Goal: Task Accomplishment & Management: Complete application form

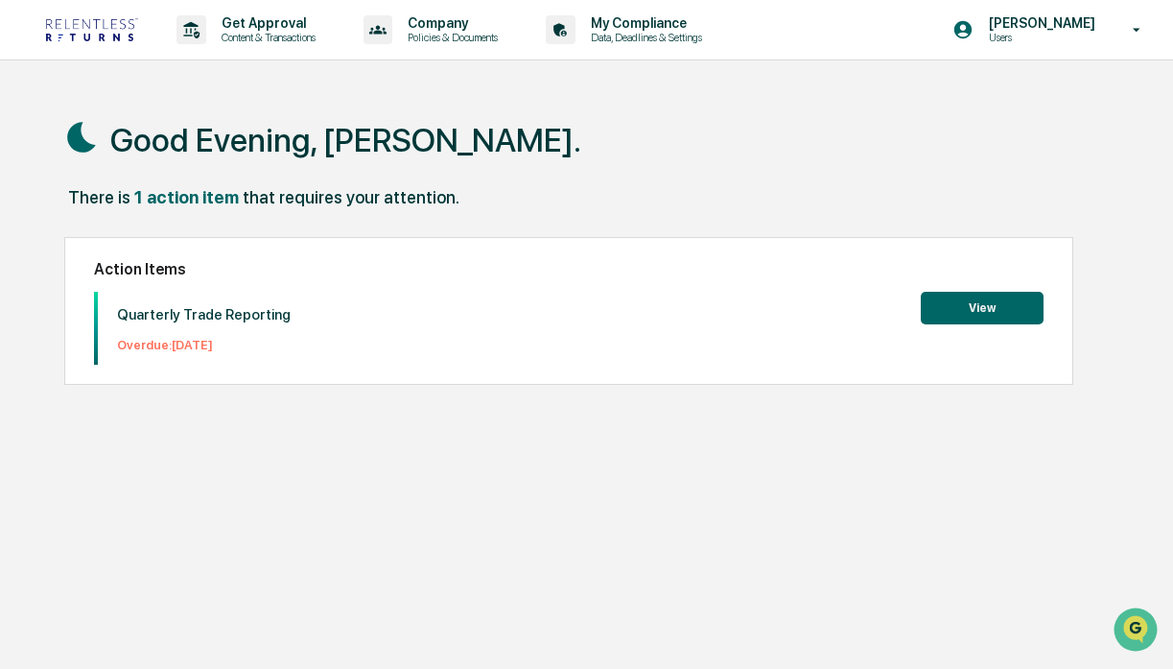
click at [1013, 305] on button "View" at bounding box center [982, 308] width 123 height 33
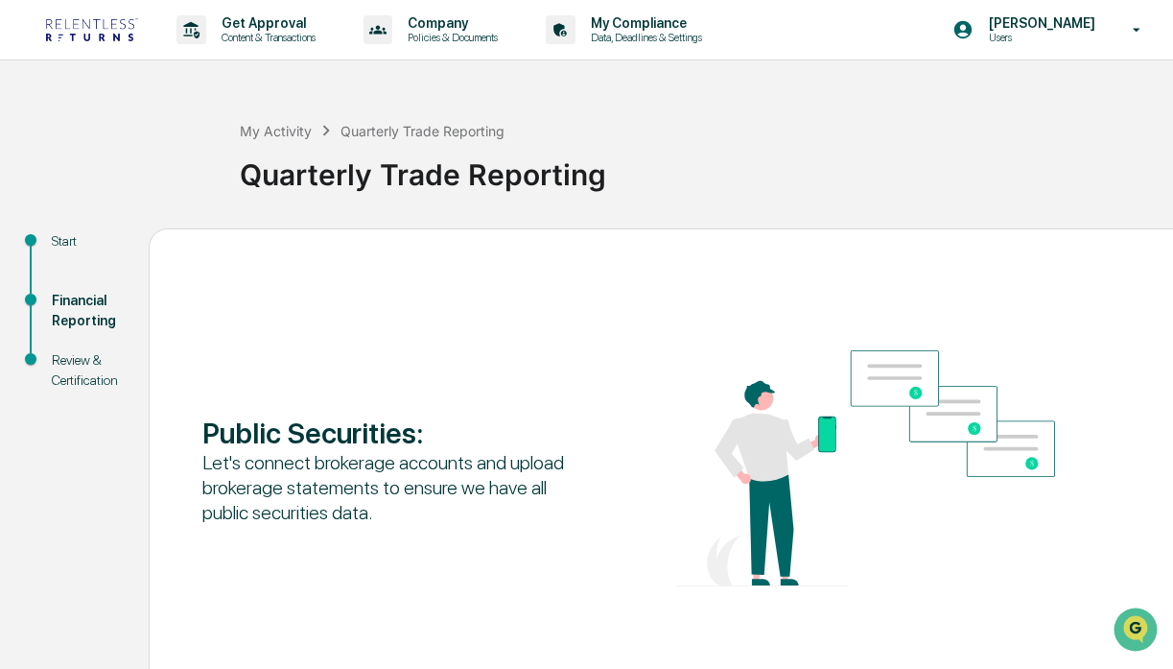
scroll to position [105, 0]
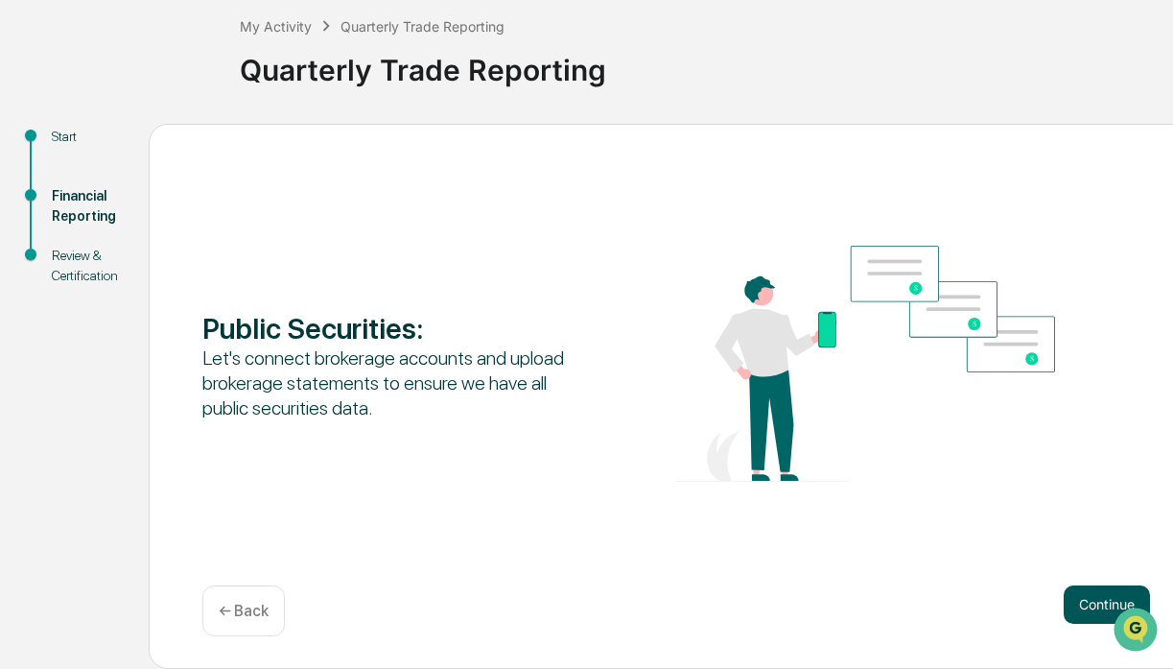
click at [1079, 593] on button "Continue" at bounding box center [1107, 604] width 86 height 38
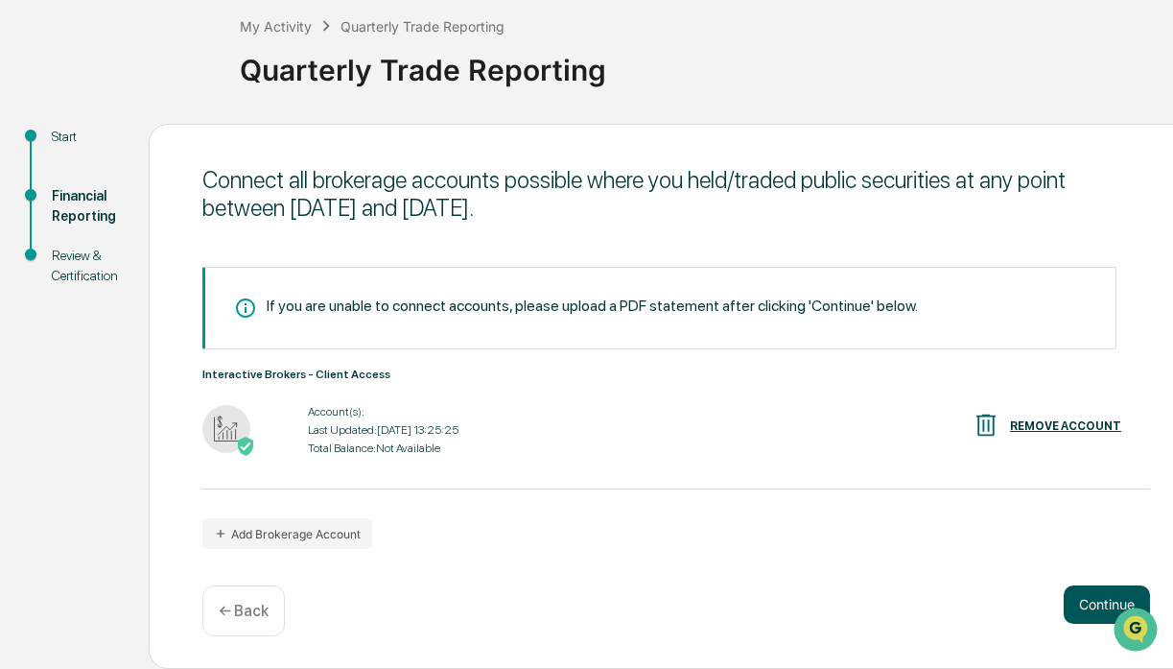
click at [1099, 599] on button "Continue" at bounding box center [1107, 604] width 86 height 38
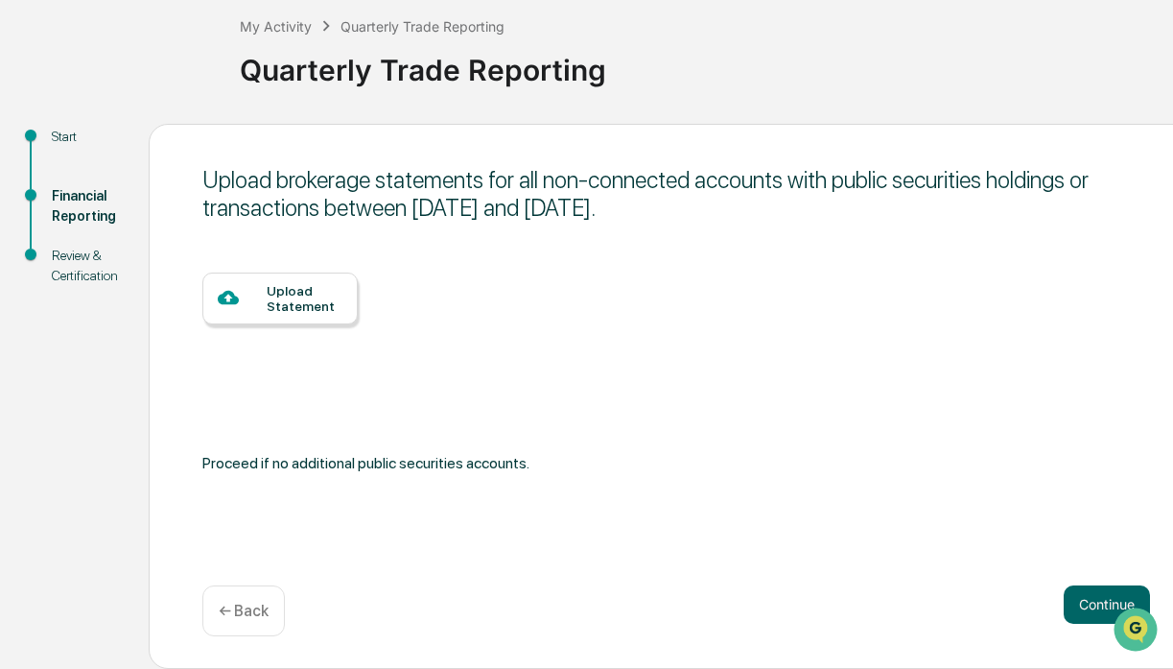
click at [349, 276] on div "Upload Statement" at bounding box center [279, 298] width 155 height 52
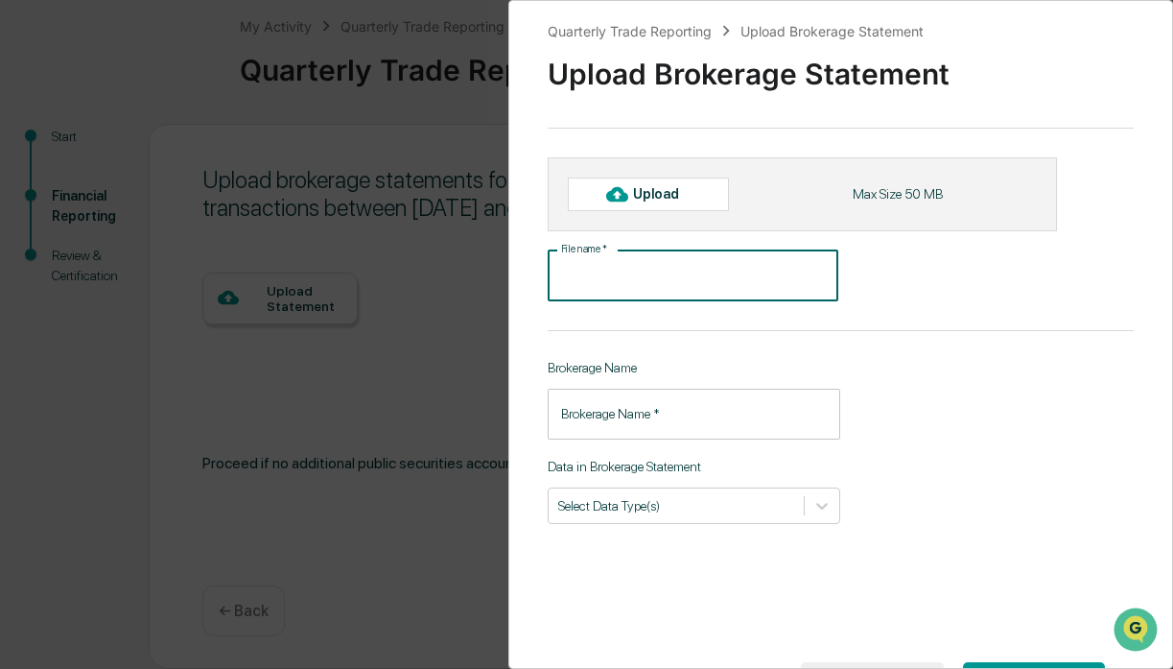
click at [654, 275] on input "File name   *" at bounding box center [693, 275] width 291 height 51
click at [642, 413] on input "Brokerage Name   *" at bounding box center [695, 414] width 294 height 51
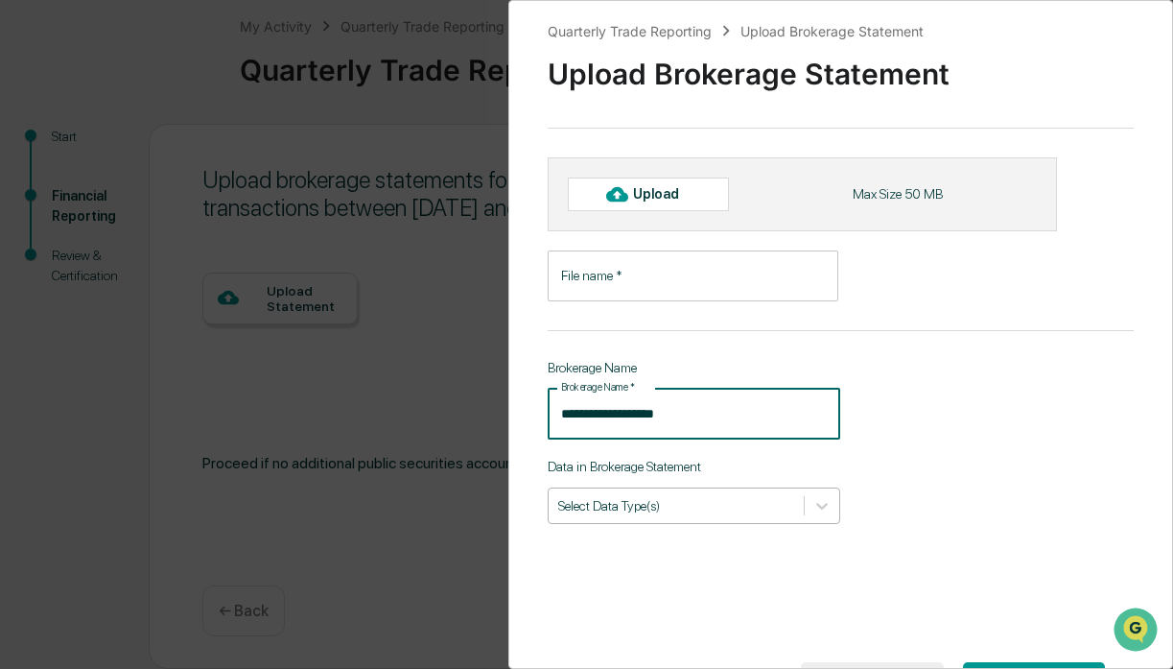
type input "**********"
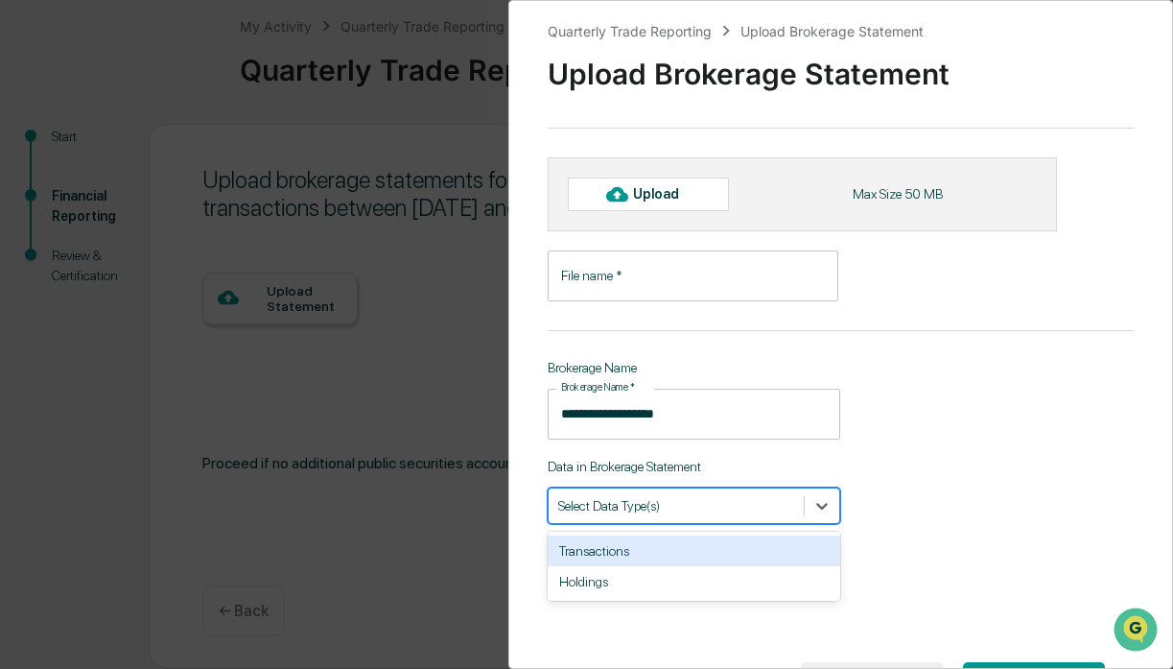
click at [664, 490] on div "Select Data Type(s)" at bounding box center [695, 505] width 294 height 36
click at [635, 552] on div "Transactions" at bounding box center [695, 550] width 294 height 31
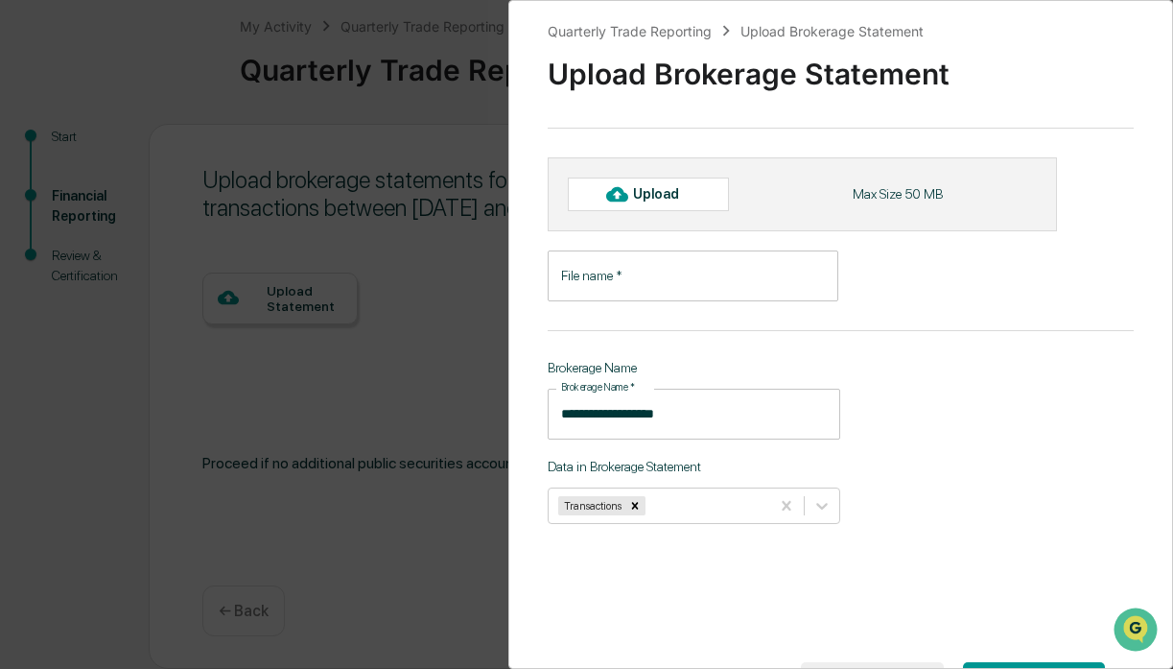
click at [977, 427] on div "**********" at bounding box center [841, 334] width 666 height 669
click at [667, 189] on div "Upload" at bounding box center [664, 193] width 62 height 15
type input "**********"
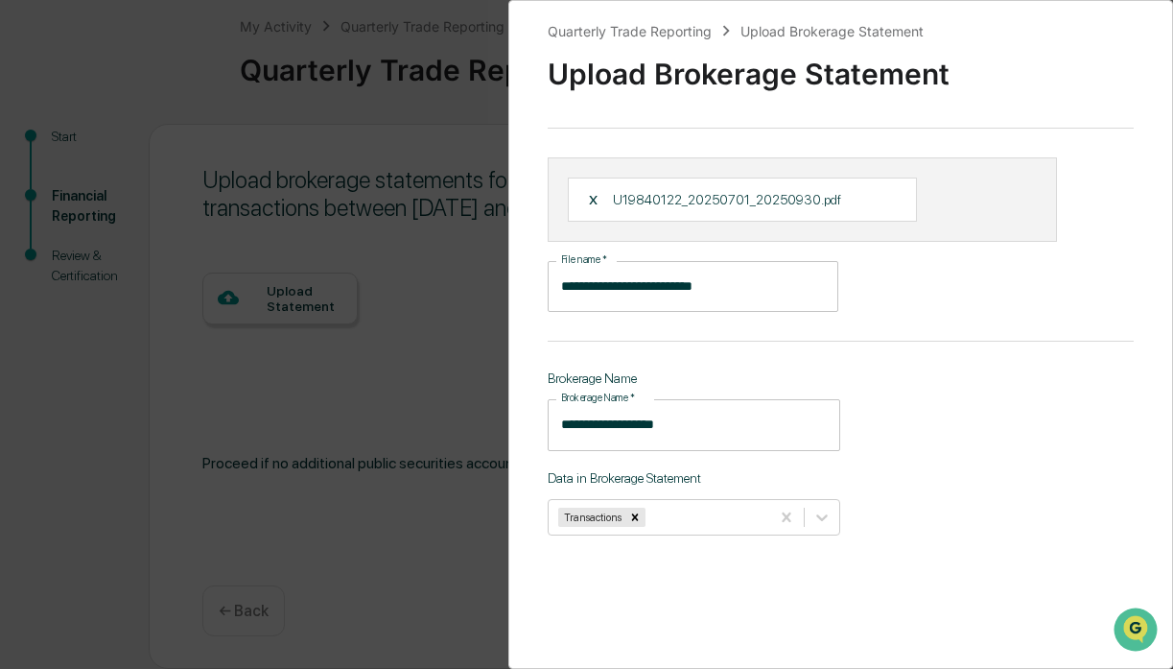
scroll to position [97, 0]
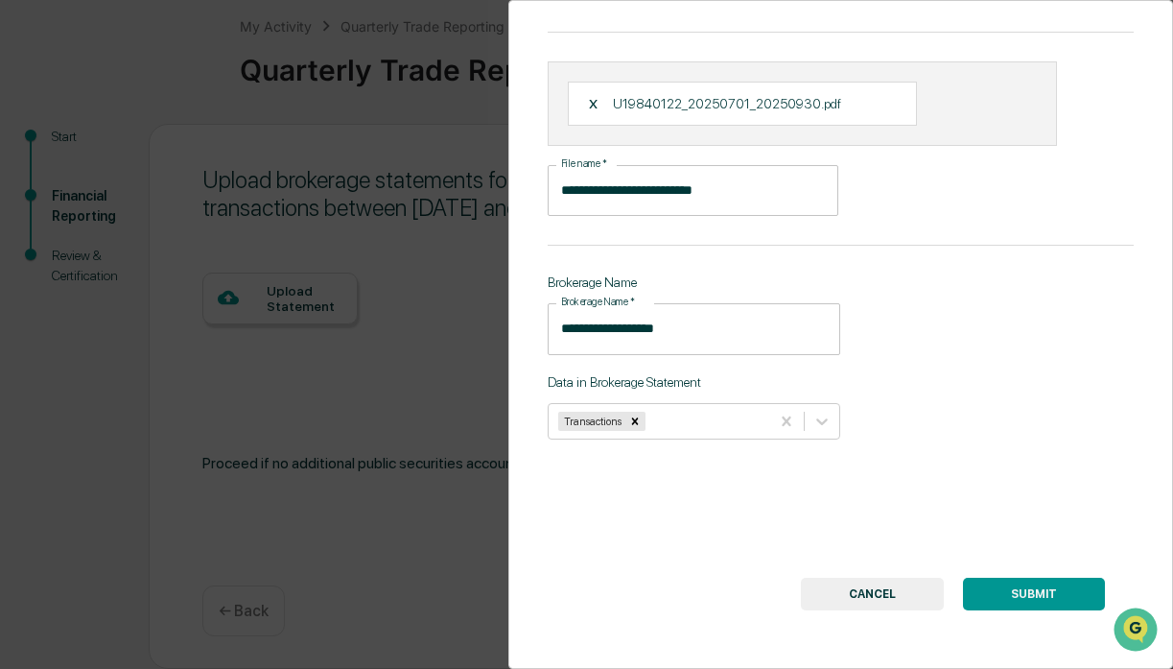
click at [1023, 594] on button "SUBMIT" at bounding box center [1034, 593] width 142 height 33
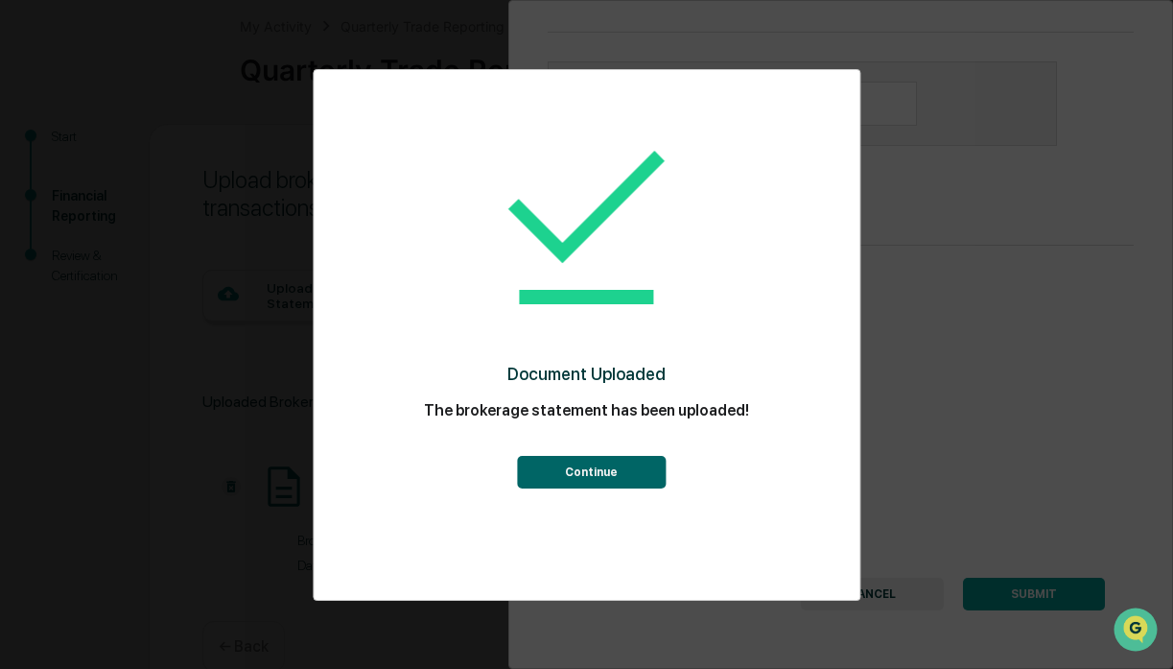
click at [535, 462] on button "Continue" at bounding box center [591, 472] width 149 height 33
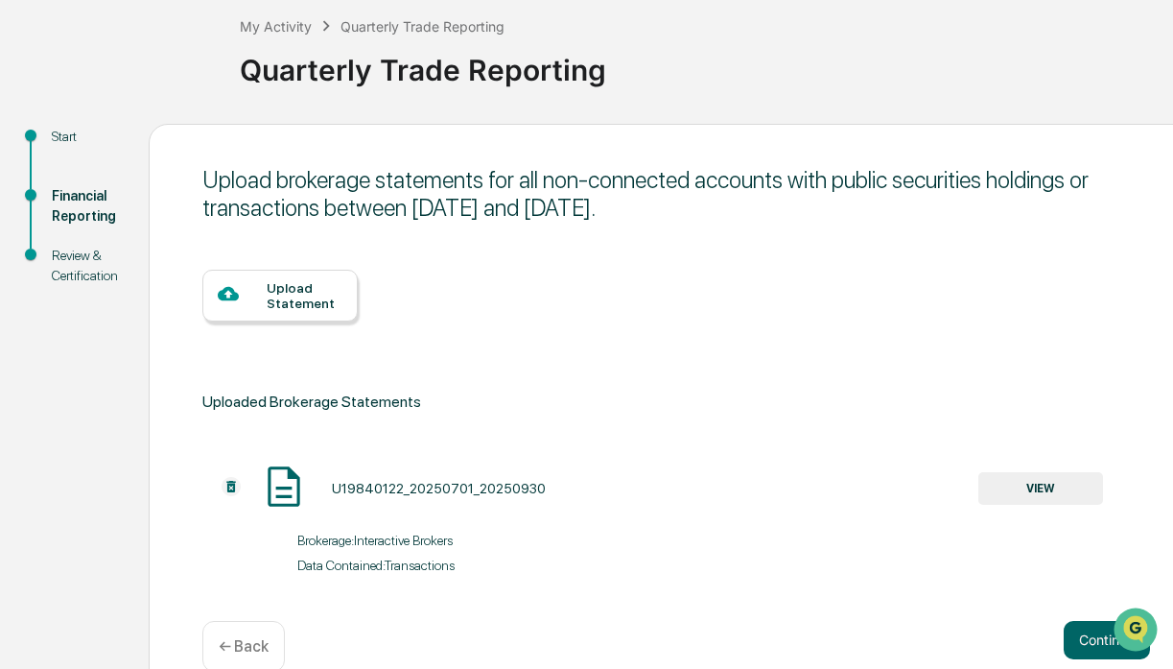
scroll to position [140, 0]
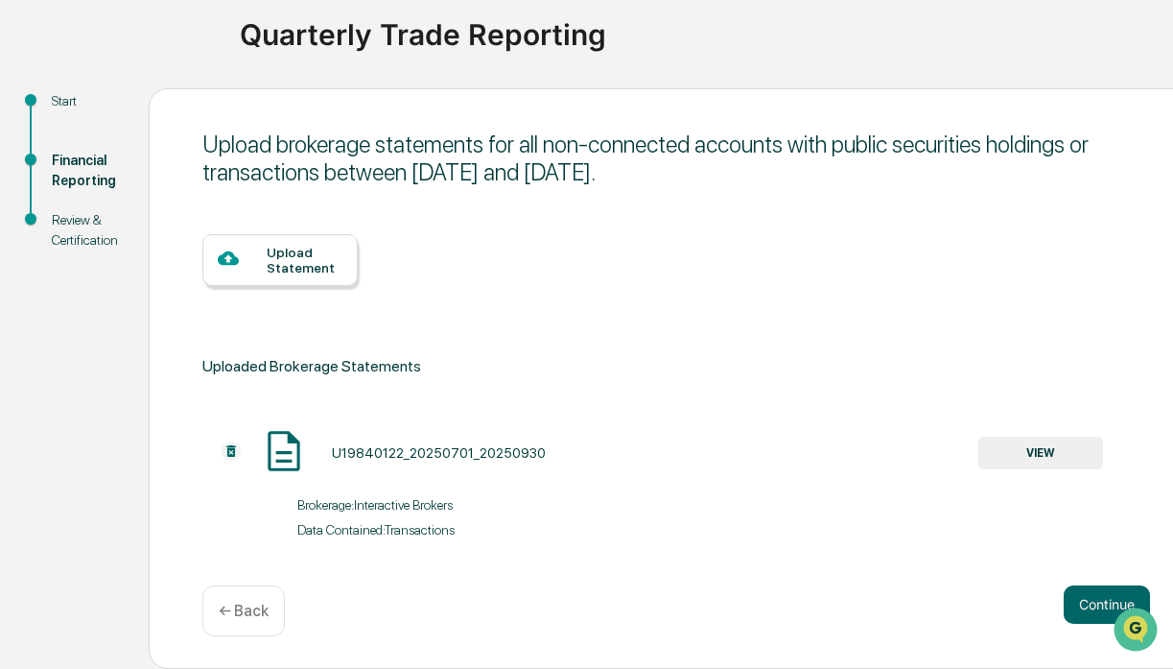
click at [341, 273] on div "Upload Statement" at bounding box center [305, 260] width 76 height 31
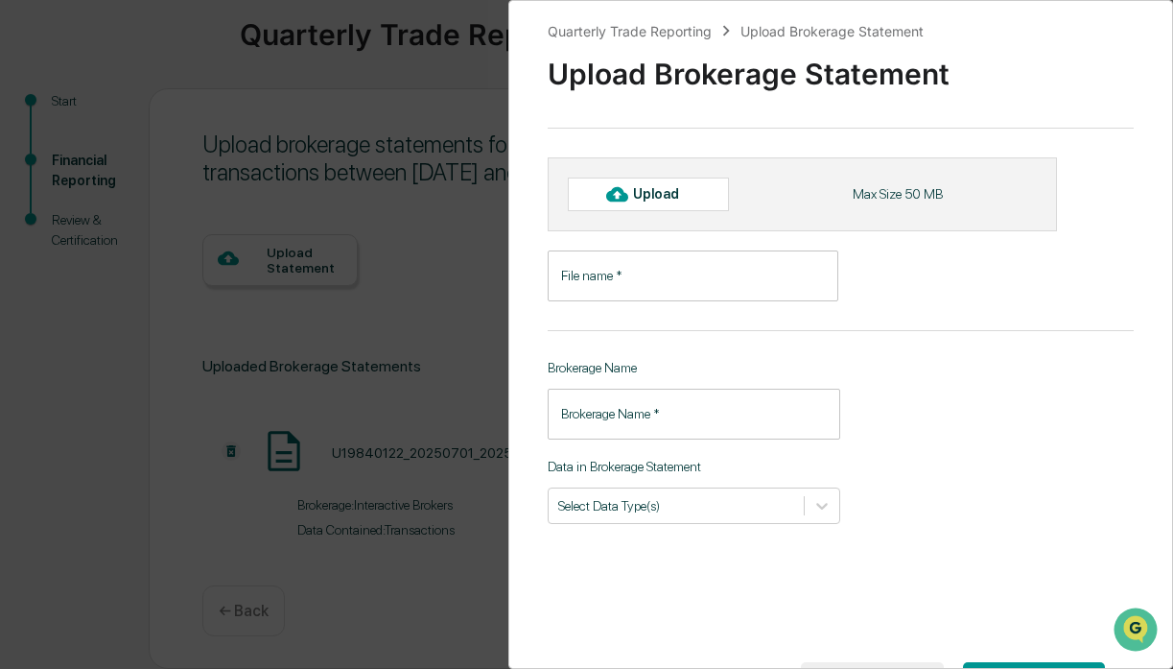
click at [342, 508] on div "Quarterly Trade Reporting Upload Brokerage Statement Upload Brokerage Statement…" at bounding box center [586, 334] width 1173 height 669
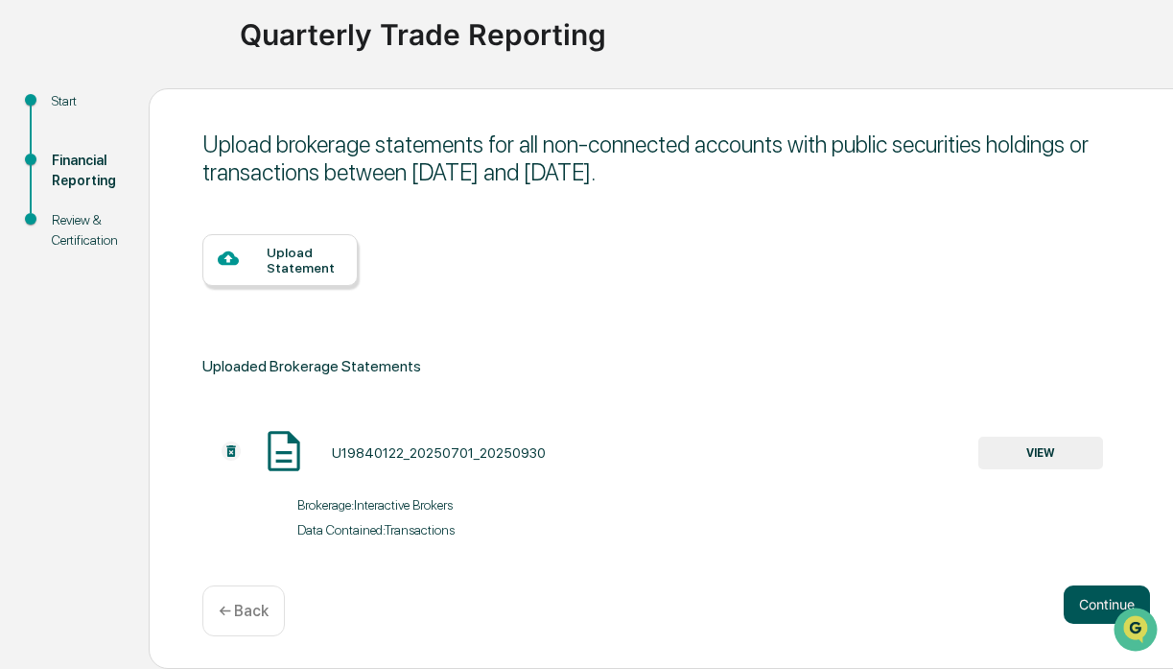
click at [1099, 593] on button "Continue" at bounding box center [1107, 604] width 86 height 38
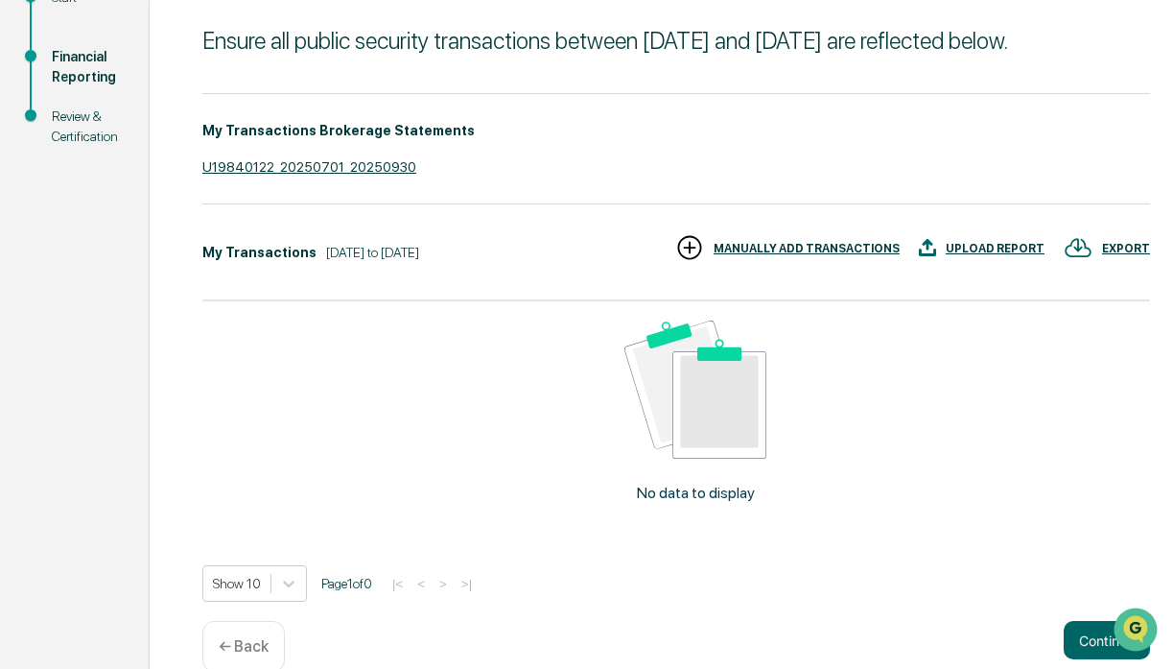
scroll to position [306, 0]
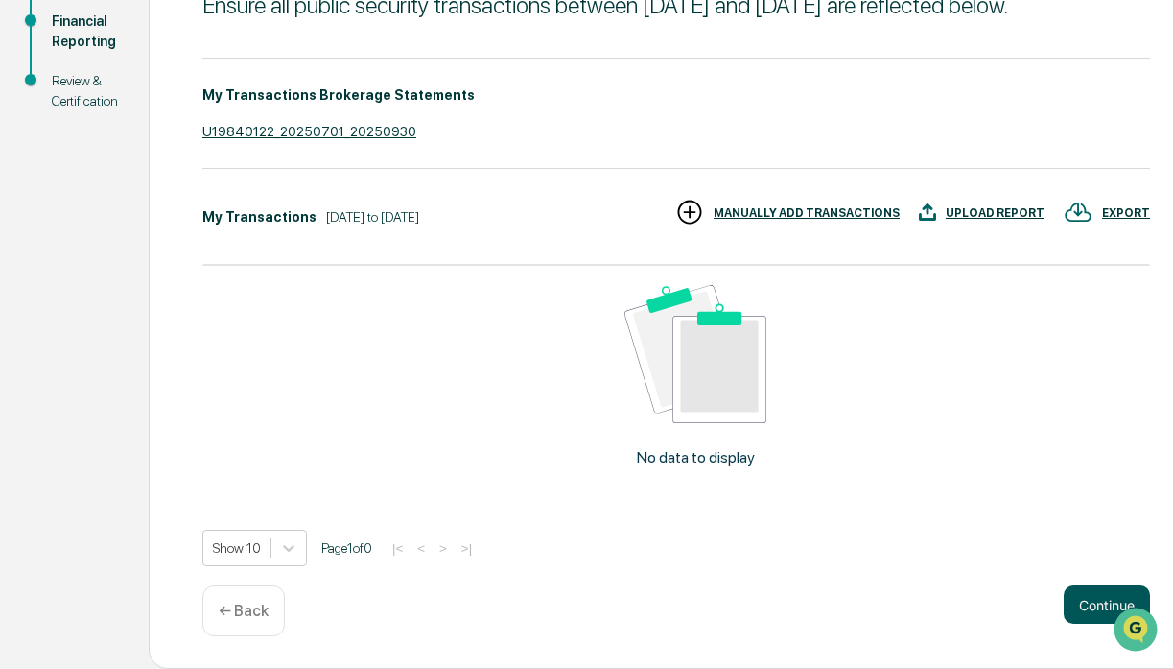
click at [1085, 596] on button "Continue" at bounding box center [1107, 604] width 86 height 38
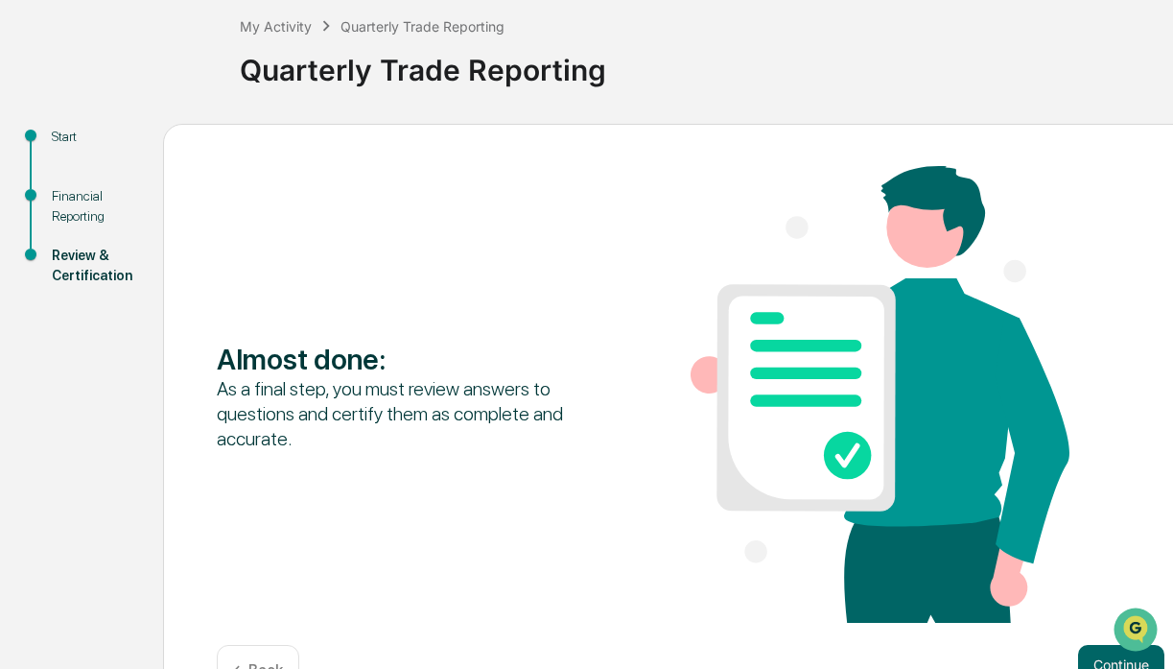
scroll to position [165, 0]
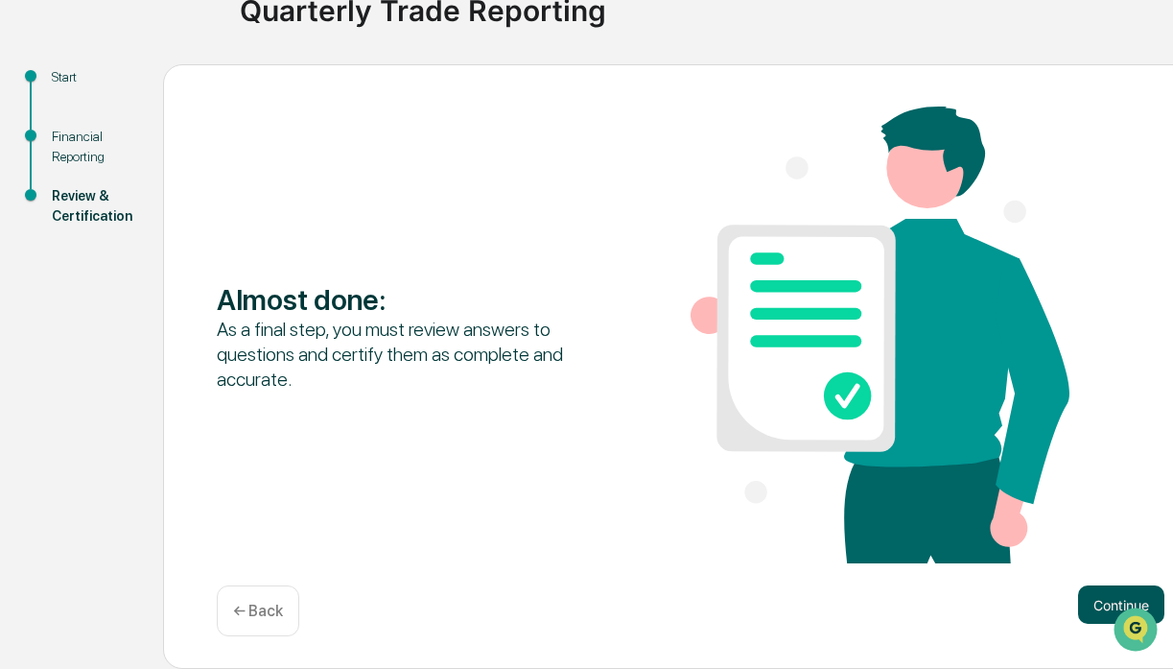
click at [1080, 600] on button "Continue" at bounding box center [1121, 604] width 86 height 38
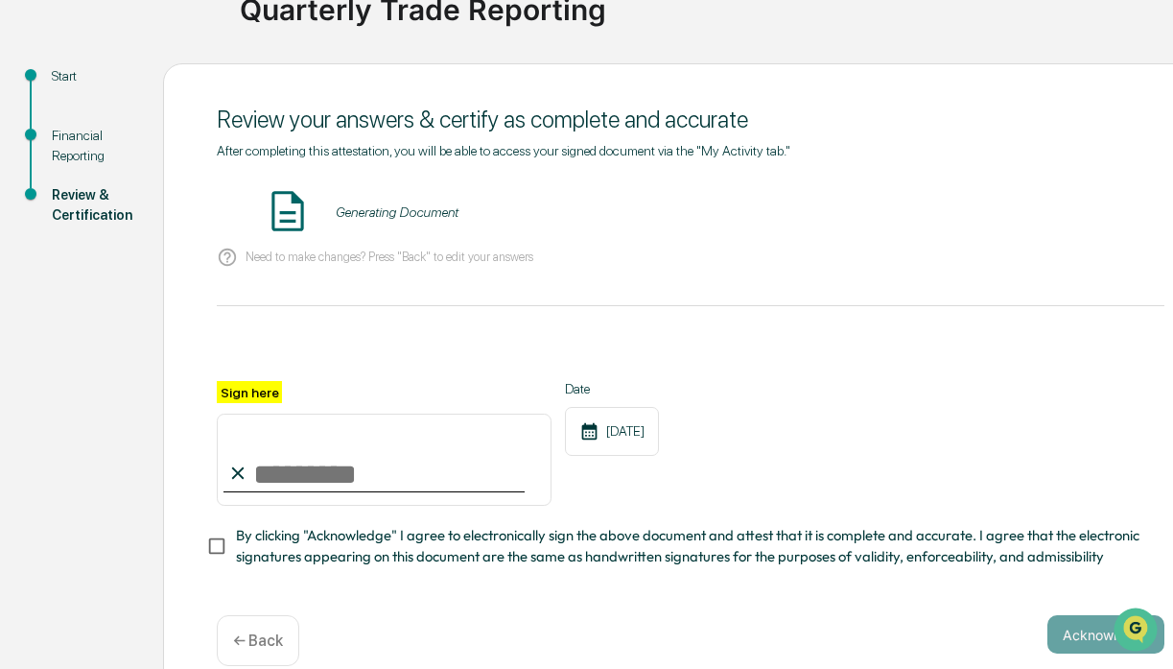
click at [353, 480] on input "Sign here" at bounding box center [384, 459] width 335 height 92
type input "**********"
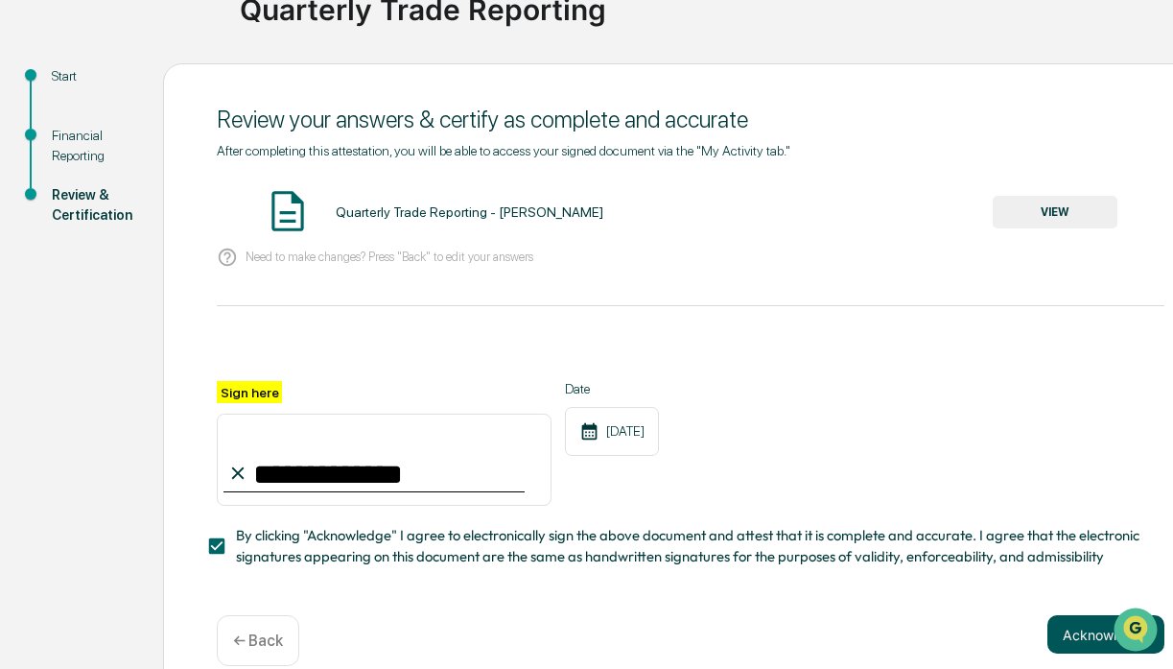
click at [1067, 639] on button "Acknowledge" at bounding box center [1106, 634] width 117 height 38
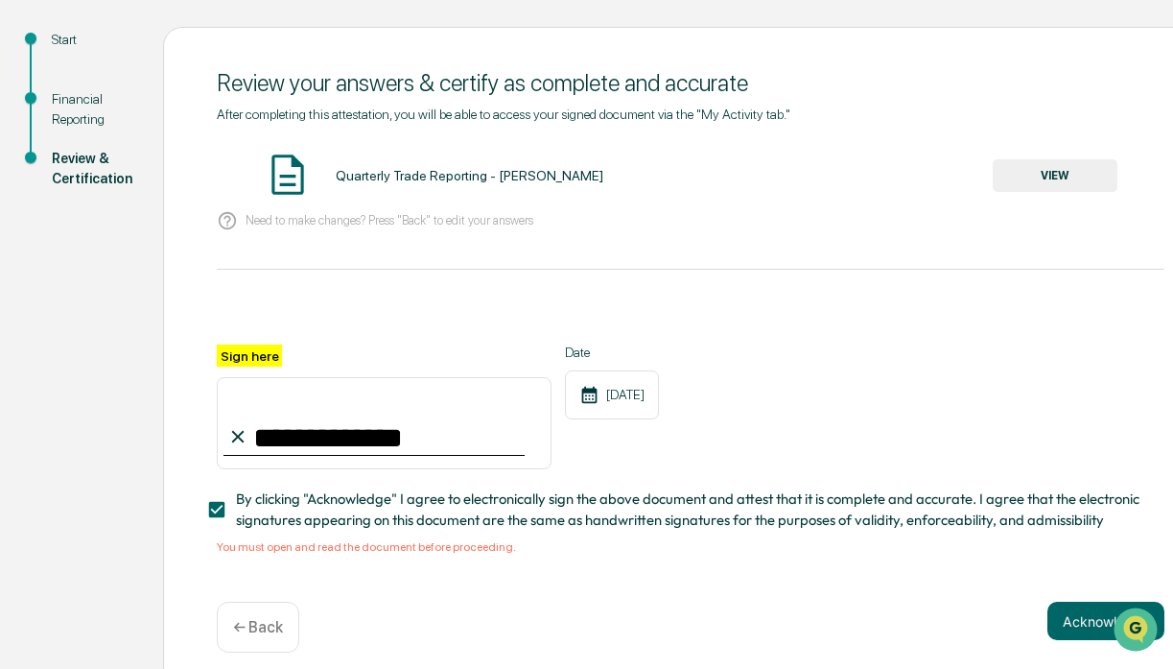
scroll to position [206, 0]
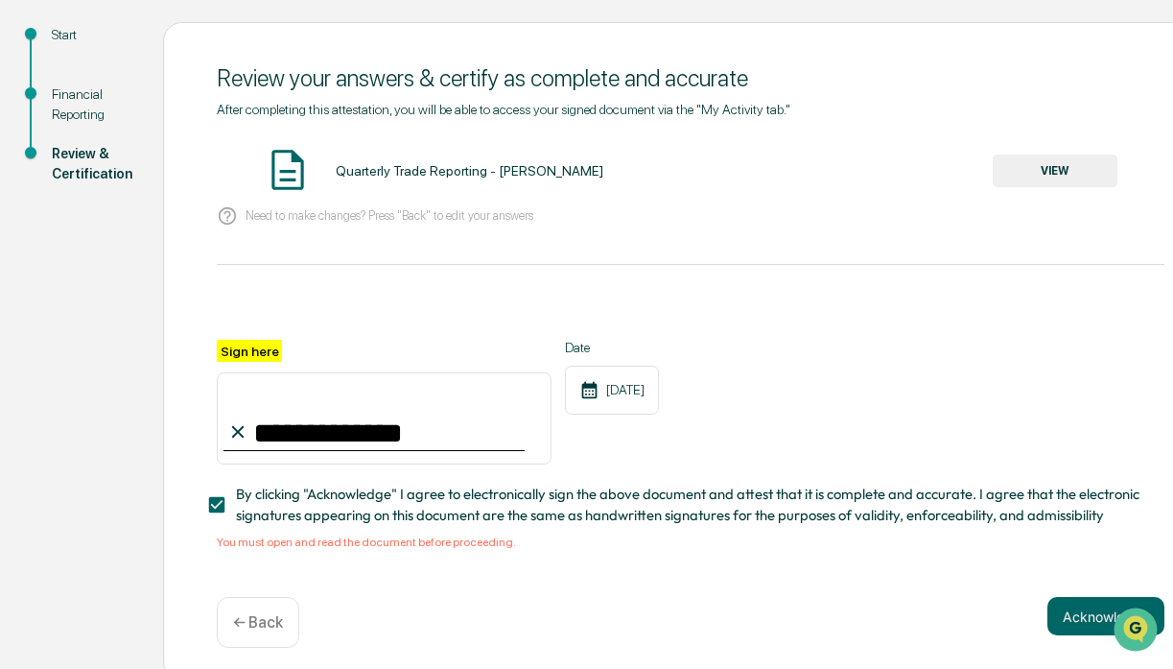
click at [1086, 175] on button "VIEW" at bounding box center [1055, 170] width 125 height 33
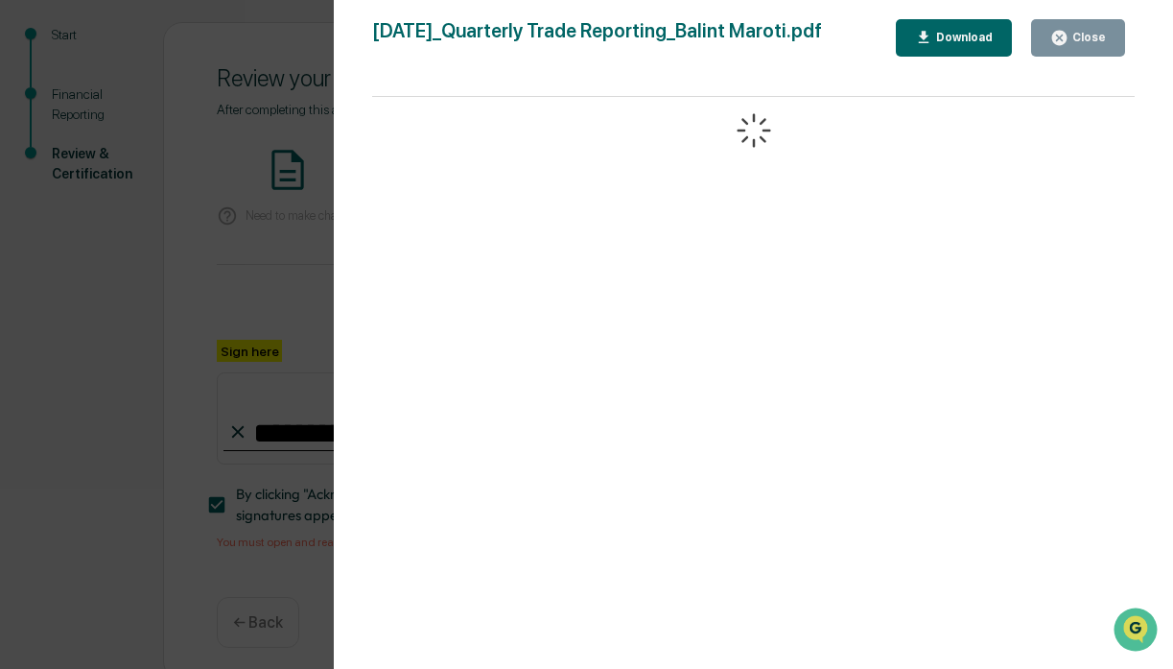
click at [1086, 38] on div "Close" at bounding box center [1087, 37] width 37 height 13
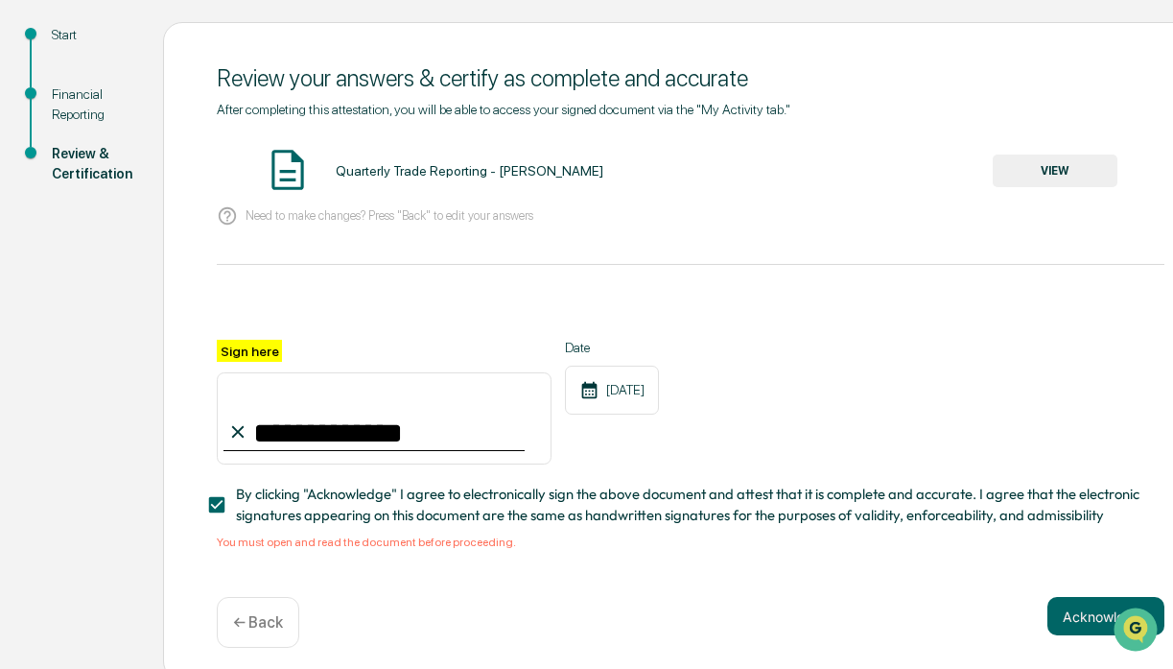
click at [1066, 173] on button "VIEW" at bounding box center [1055, 170] width 125 height 33
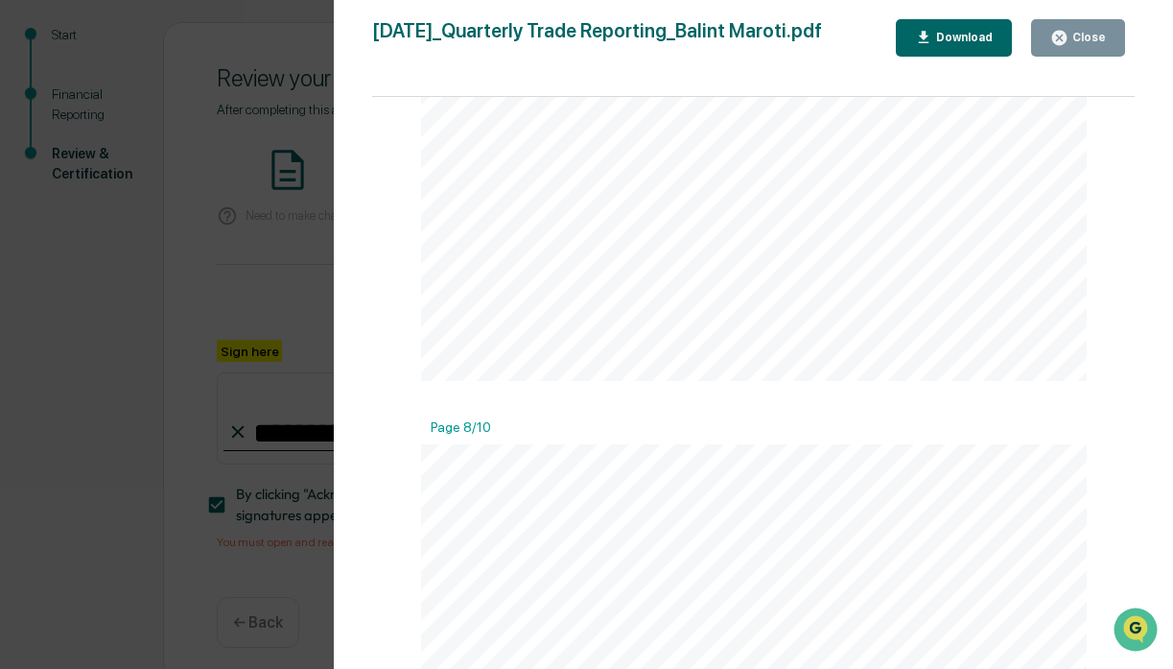
scroll to position [6905, 0]
click at [1096, 50] on button "Close" at bounding box center [1078, 37] width 94 height 37
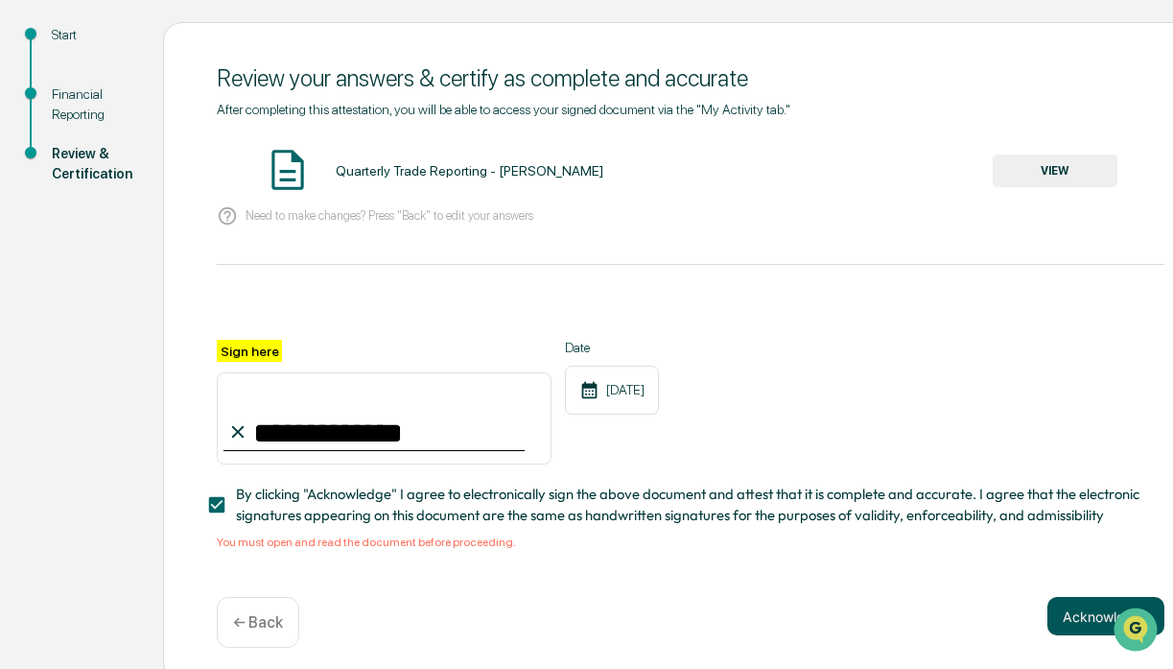
click at [1092, 624] on button "Acknowledge" at bounding box center [1106, 616] width 117 height 38
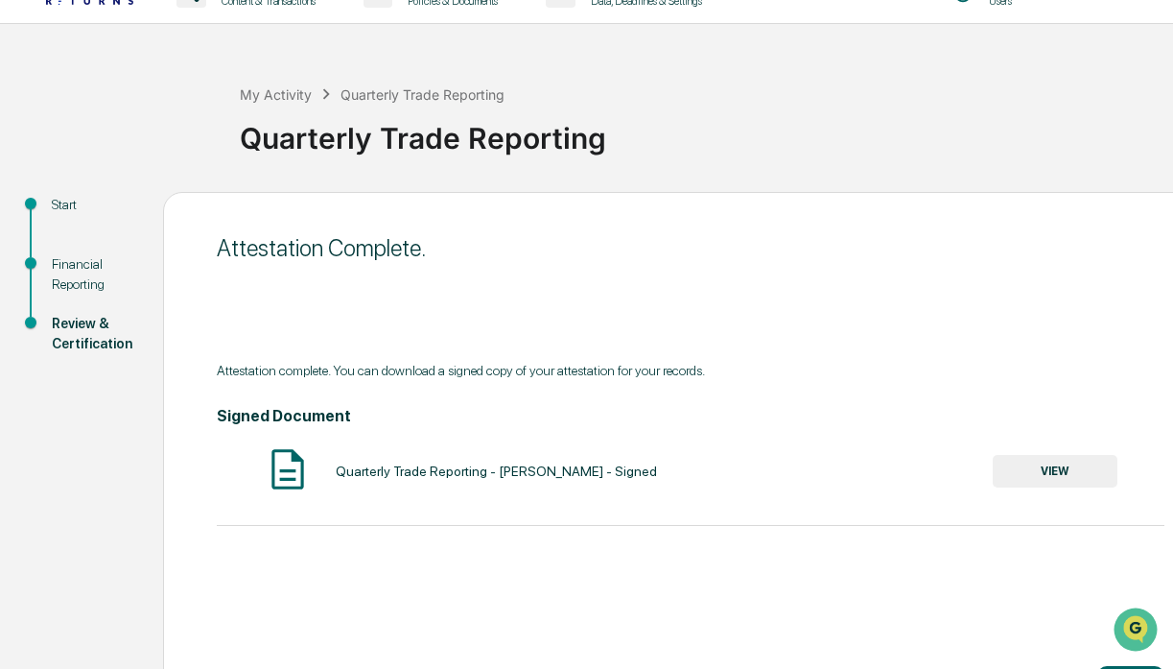
scroll to position [105, 0]
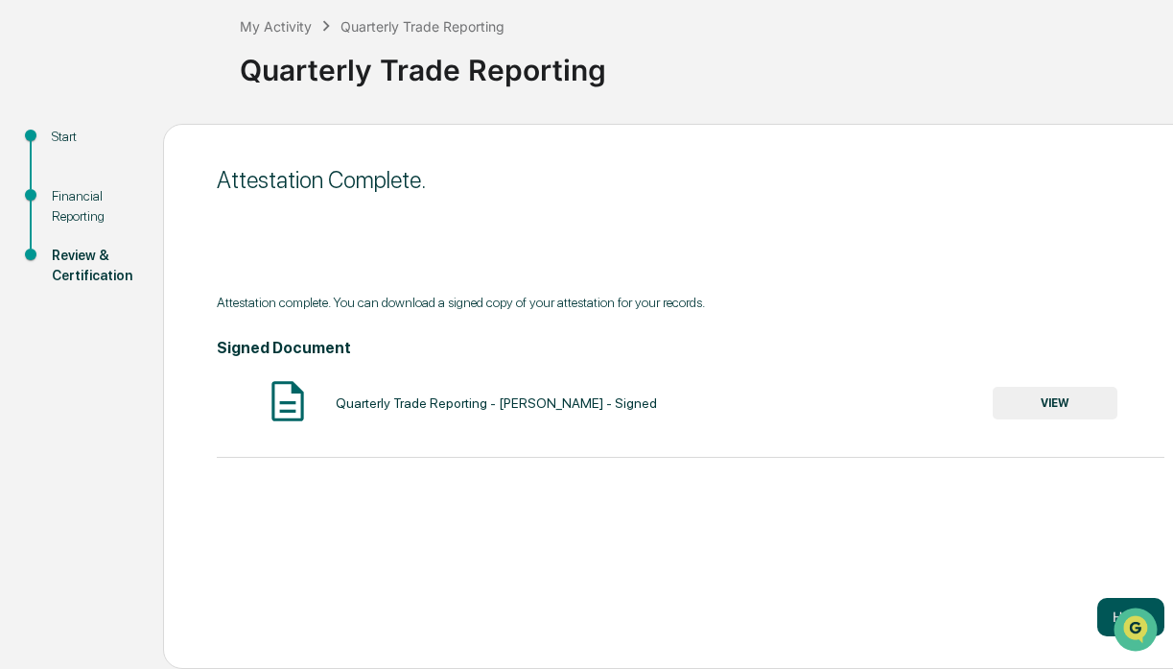
click at [1098, 612] on button "Home" at bounding box center [1130, 617] width 67 height 38
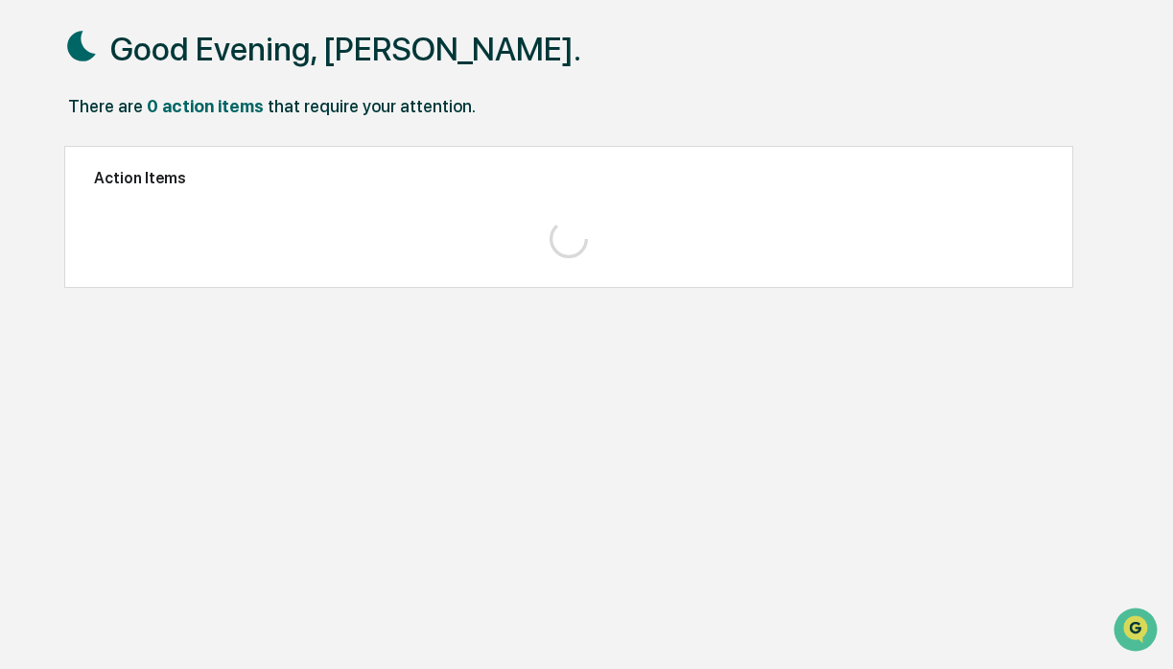
scroll to position [91, 0]
